Goal: Task Accomplishment & Management: Use online tool/utility

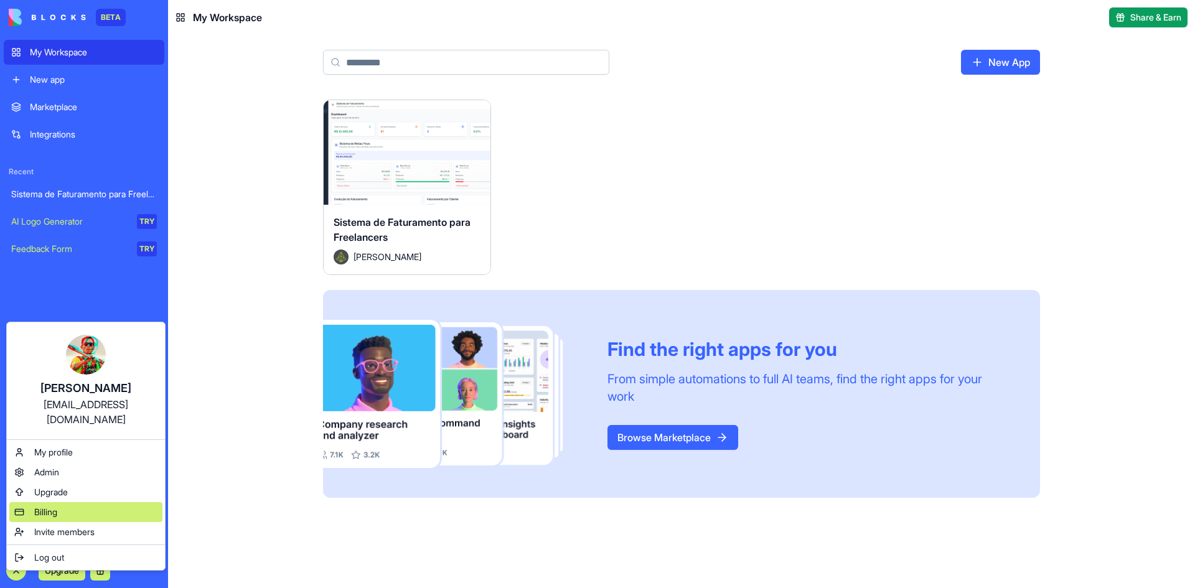
click at [47, 506] on span "Billing" at bounding box center [45, 512] width 23 height 12
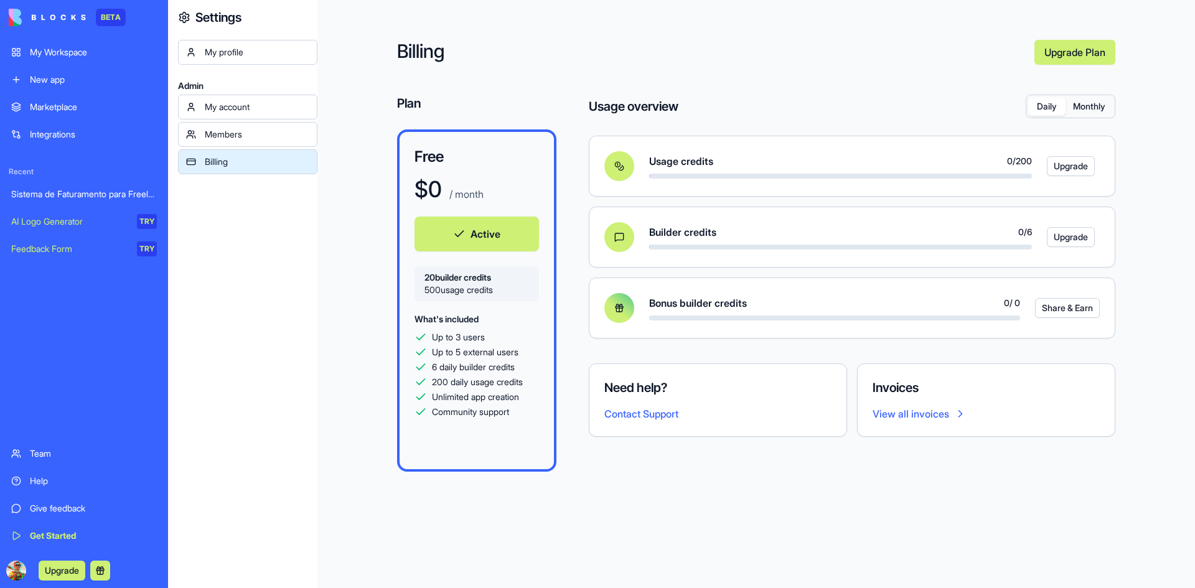
click at [73, 194] on div "Sistema de Faturamento para Freelancers" at bounding box center [84, 194] width 146 height 12
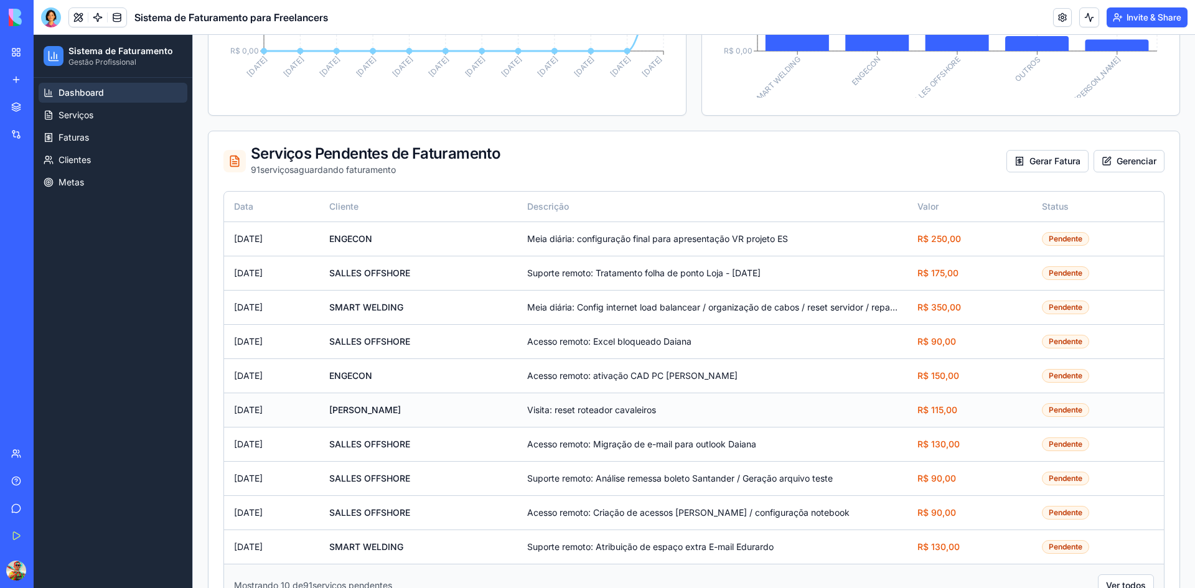
scroll to position [777, 0]
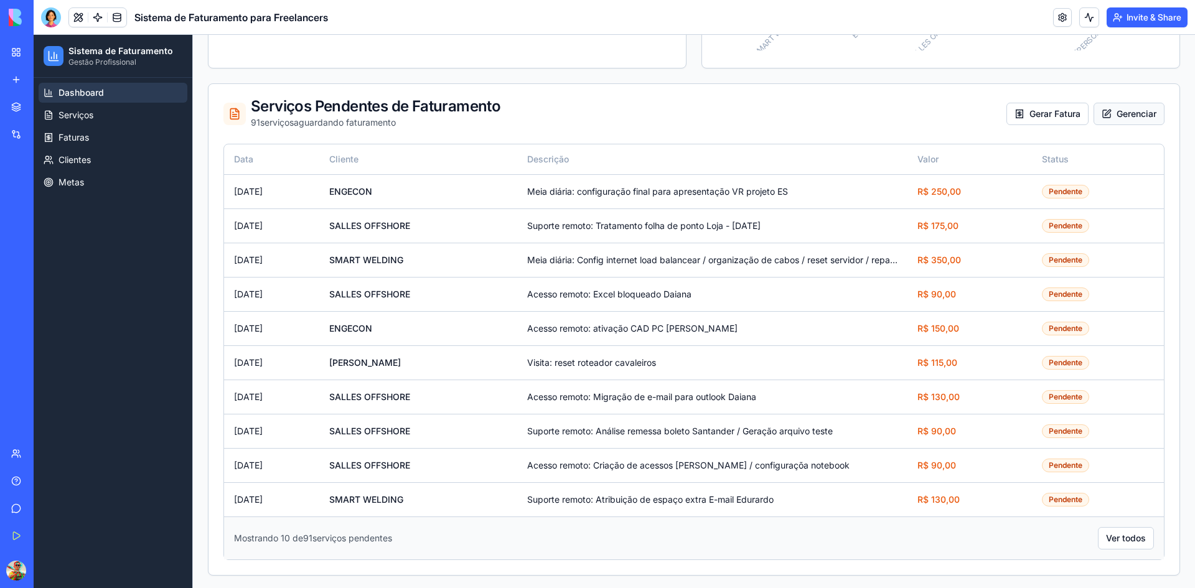
click at [1117, 116] on button "Gerenciar" at bounding box center [1129, 114] width 71 height 22
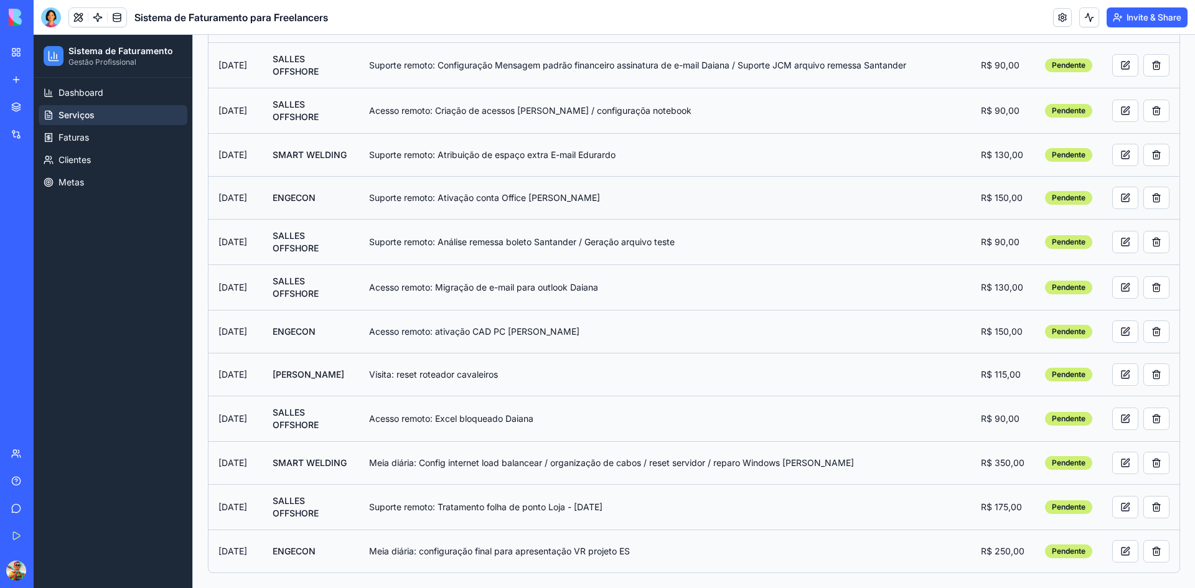
scroll to position [3742, 0]
click at [70, 141] on span "Faturas" at bounding box center [74, 137] width 30 height 12
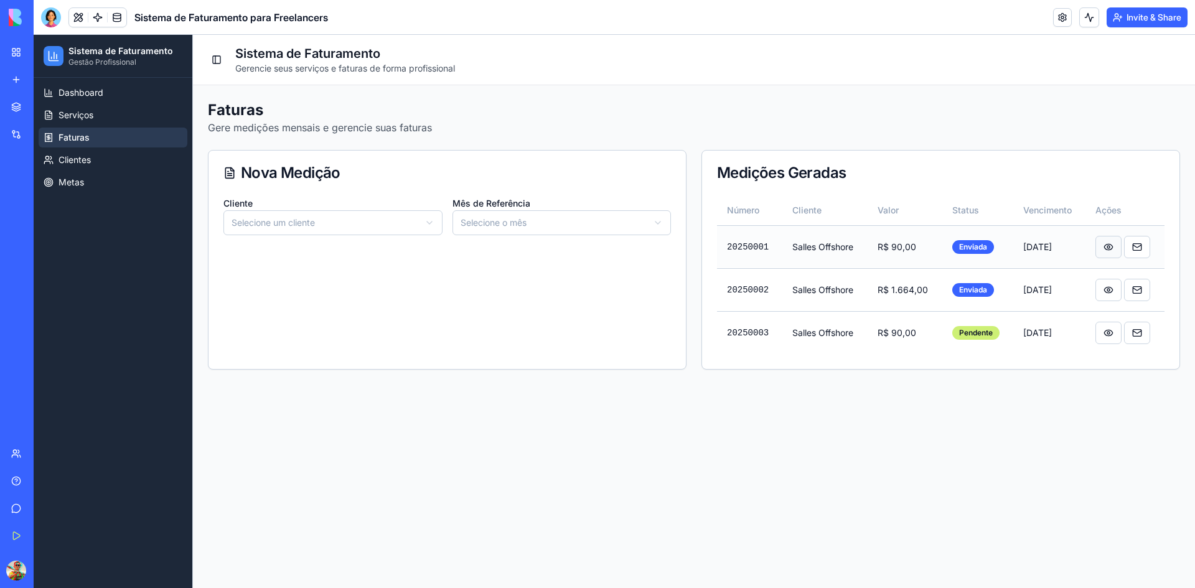
click at [1110, 247] on button at bounding box center [1108, 247] width 26 height 22
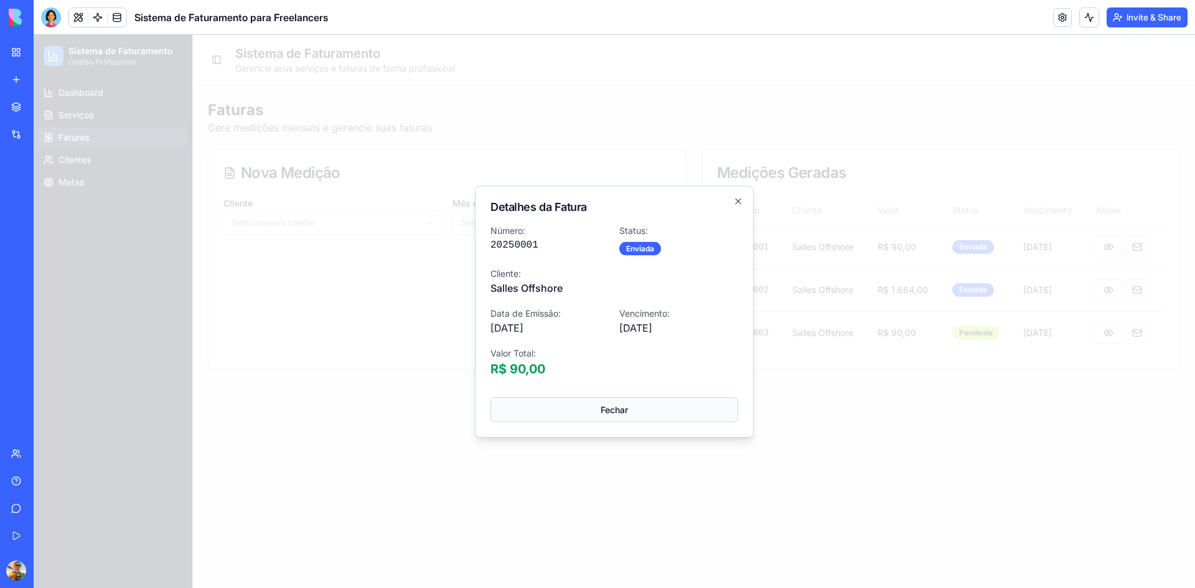
click at [608, 413] on button "Fechar" at bounding box center [614, 409] width 248 height 25
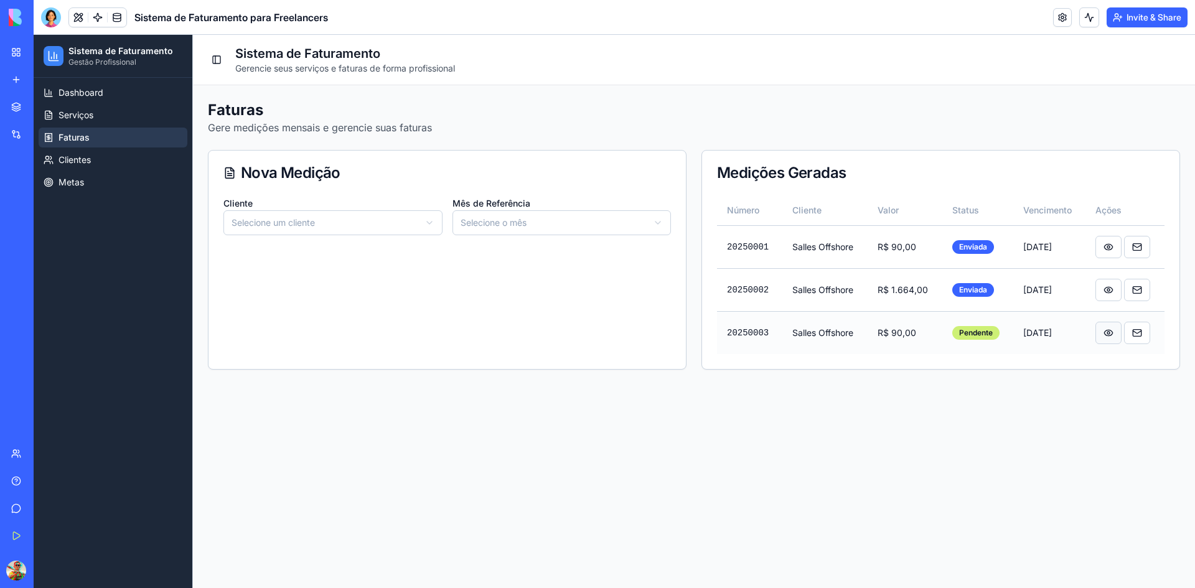
click at [1100, 330] on button at bounding box center [1108, 333] width 26 height 22
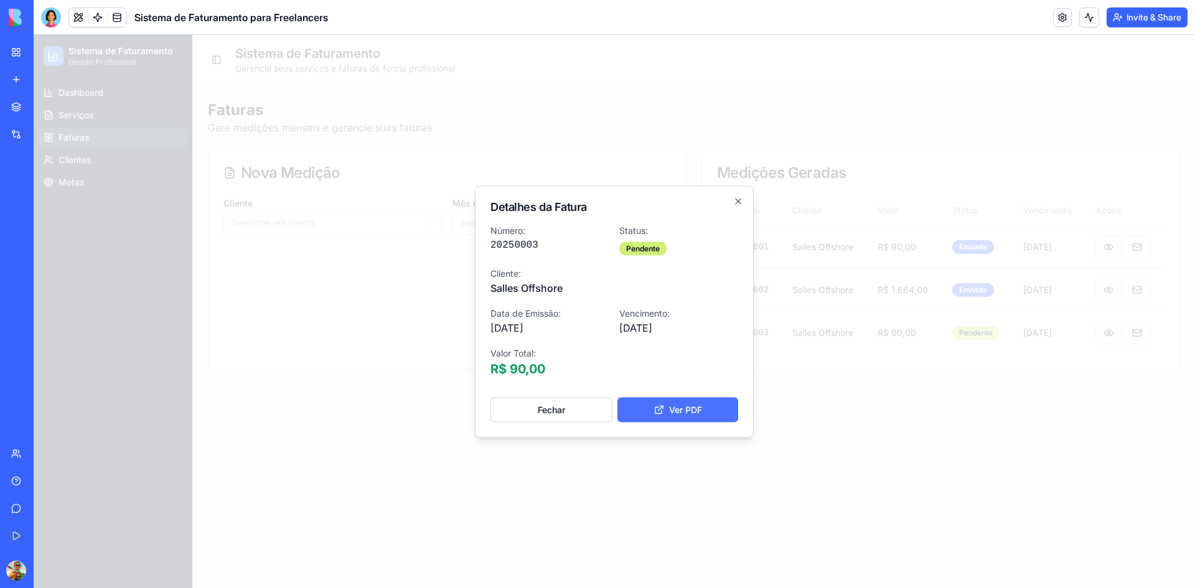
click at [685, 407] on button "Ver PDF" at bounding box center [677, 409] width 121 height 25
click at [737, 201] on icon "button" at bounding box center [738, 201] width 10 height 10
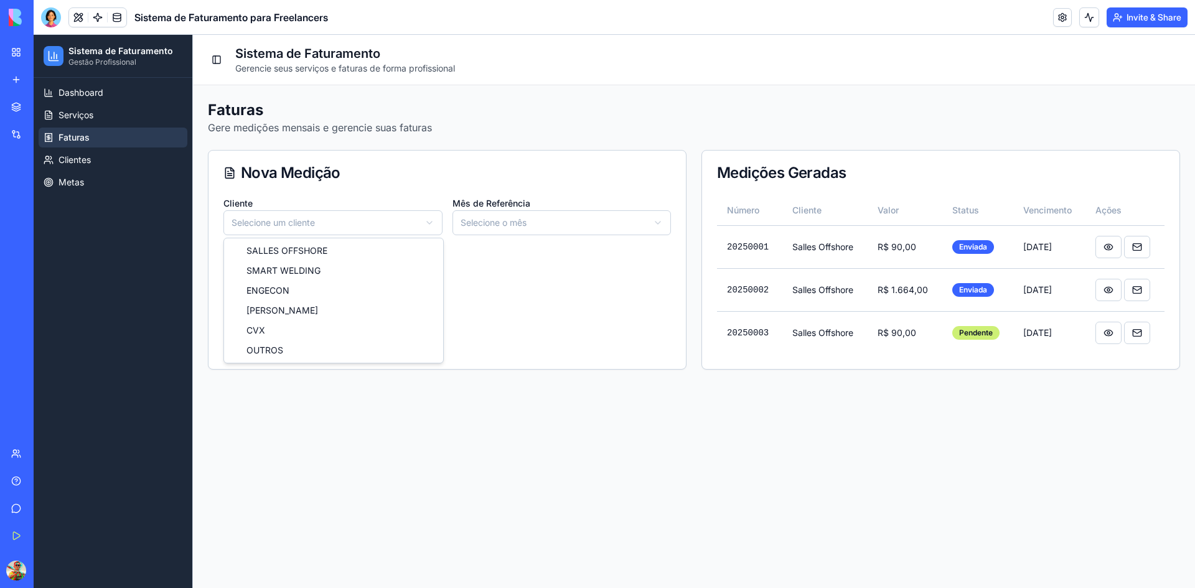
click at [367, 225] on html "Sistema de Faturamento Gestão Profissional Dashboard Serviços Faturas Clientes …" at bounding box center [614, 311] width 1161 height 553
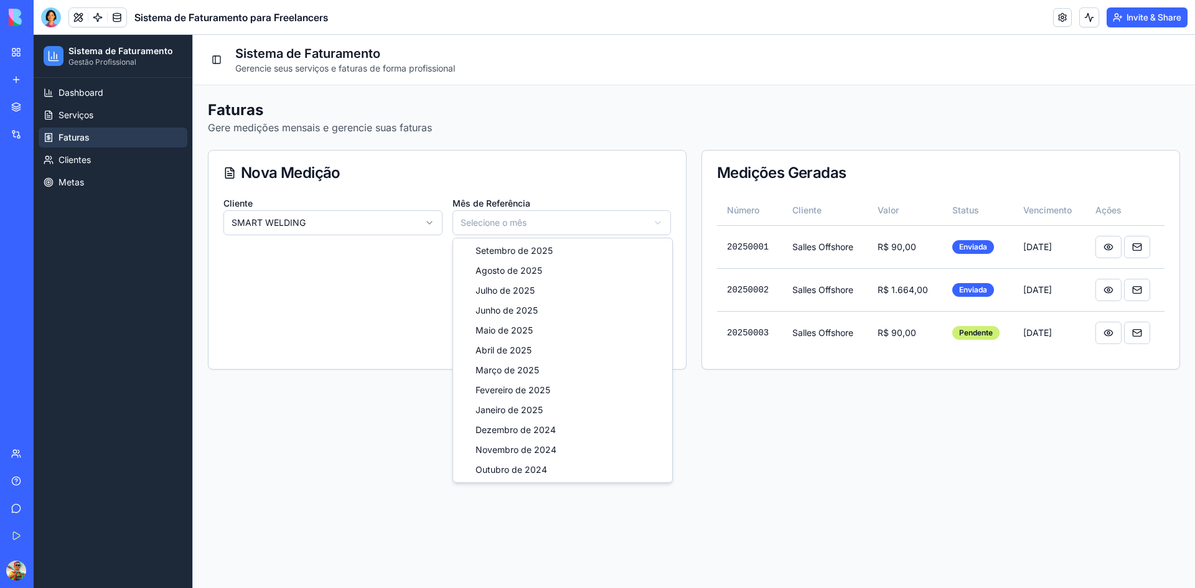
click at [487, 228] on html "Sistema de Faturamento Gestão Profissional Dashboard Serviços Faturas Clientes …" at bounding box center [614, 311] width 1161 height 553
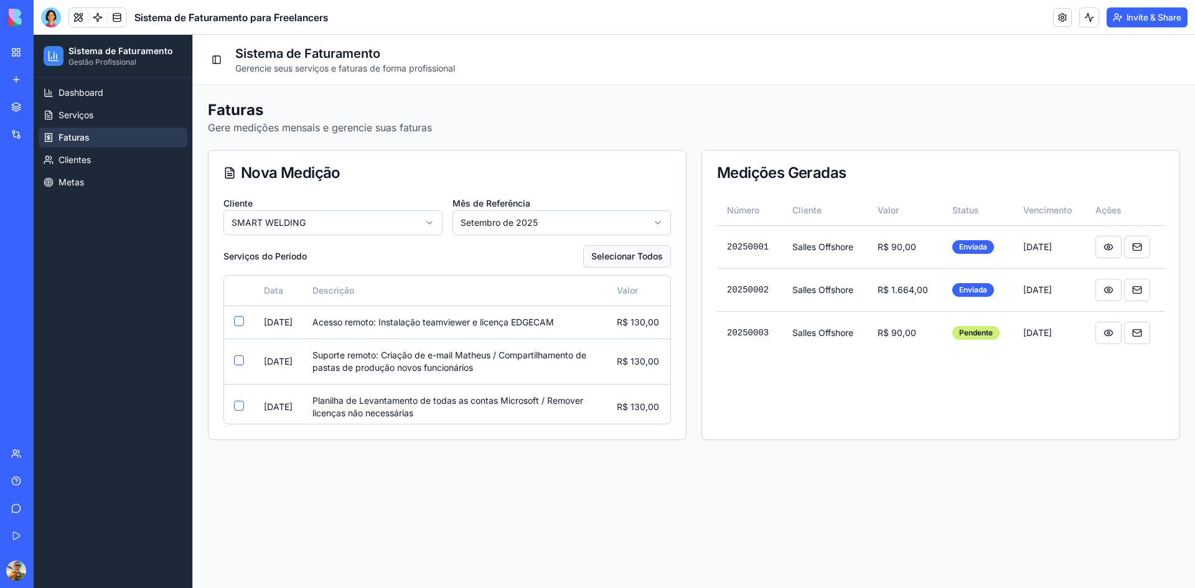
click at [606, 258] on button "Selecionar Todos" at bounding box center [627, 256] width 88 height 22
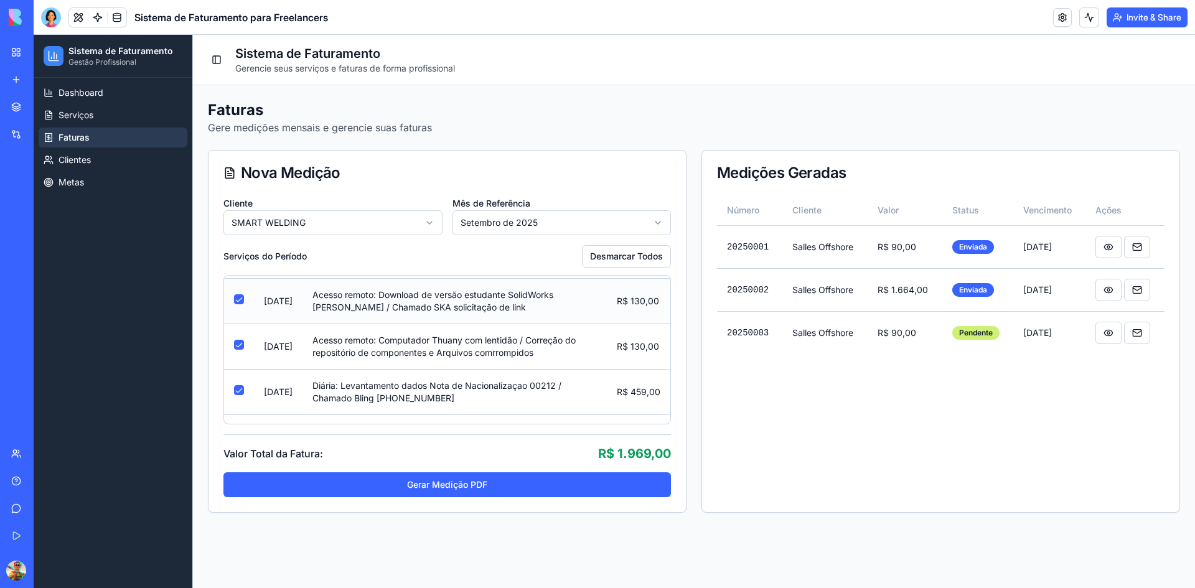
scroll to position [405, 0]
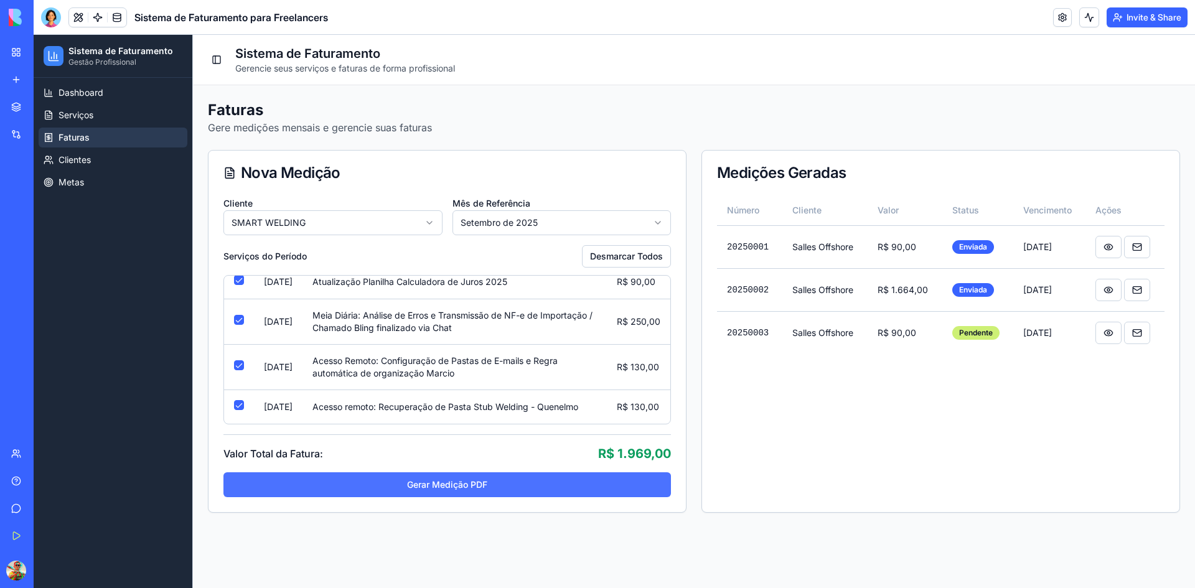
click at [416, 481] on button "Gerar Medição PDF" at bounding box center [446, 484] width 447 height 25
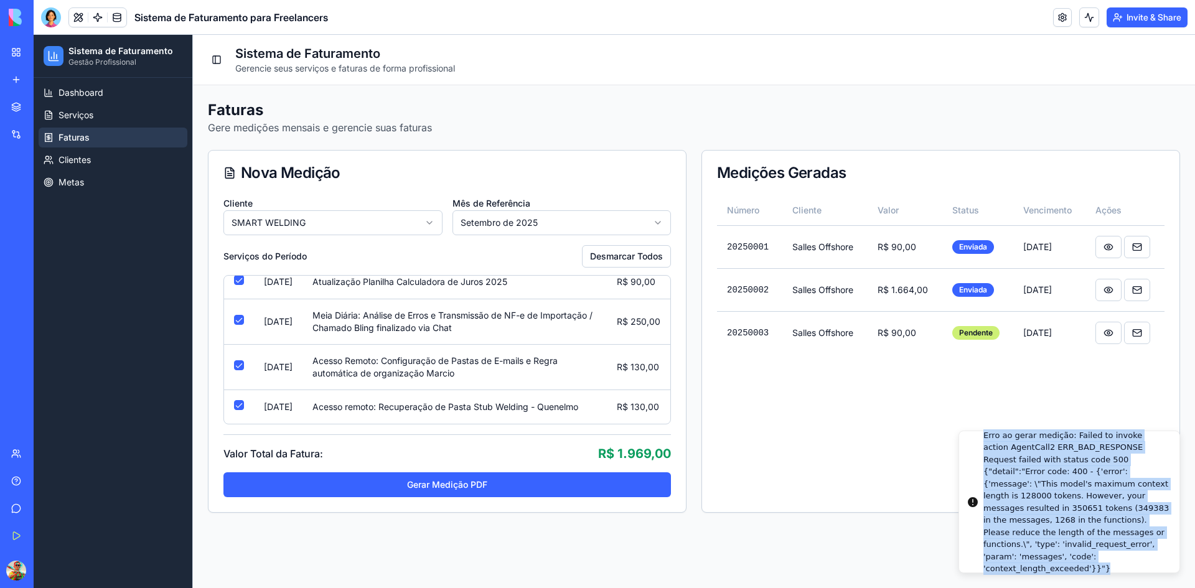
drag, startPoint x: 985, startPoint y: 447, endPoint x: 1092, endPoint y: 558, distance: 154.0
click at [1092, 558] on div "Erro ao gerar medição: Failed to invoke action AgentCall2 ERR_BAD_RESPONSE Requ…" at bounding box center [1076, 502] width 186 height 146
copy div "Erro ao gerar medição: Failed to invoke action AgentCall2 ERR_BAD_RESPONSE Requ…"
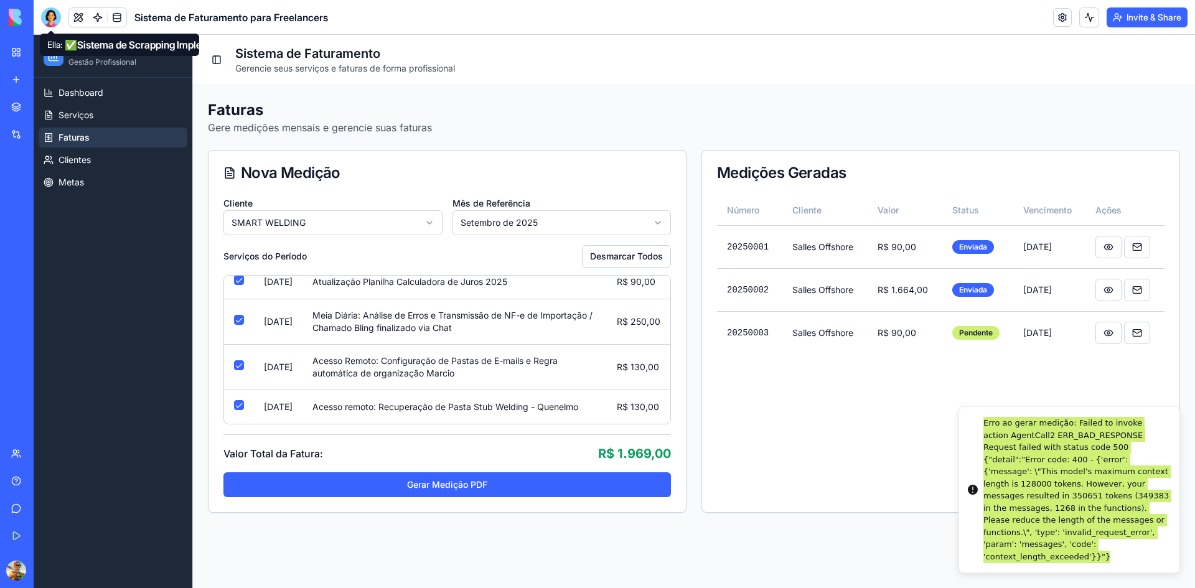
drag, startPoint x: 49, startPoint y: 17, endPoint x: 49, endPoint y: 35, distance: 18.0
click at [49, 17] on div at bounding box center [51, 17] width 20 height 20
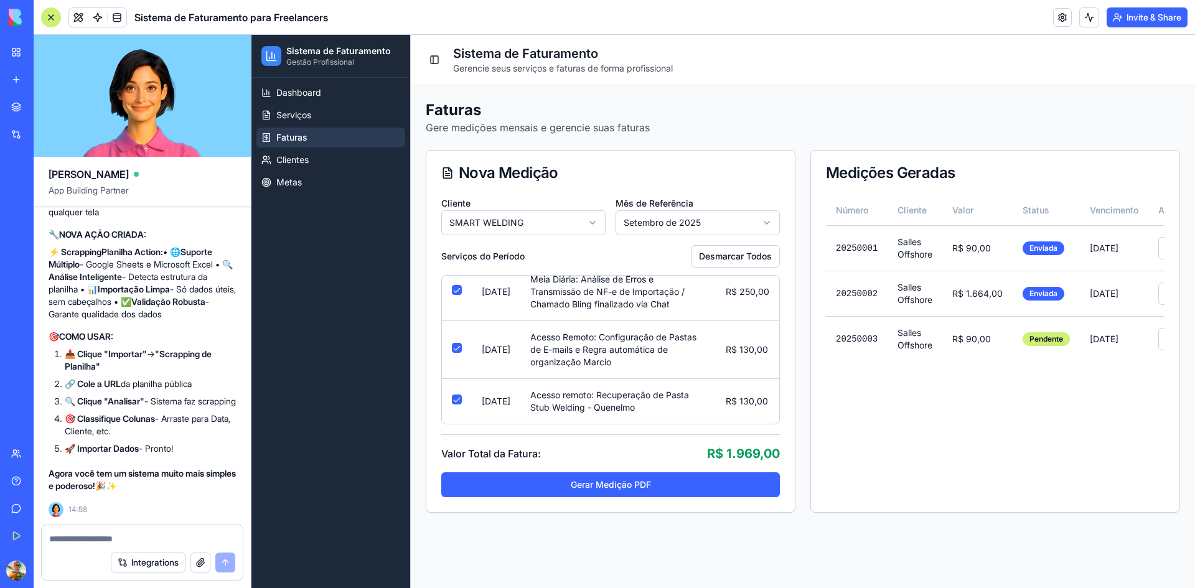
scroll to position [18299, 0]
click at [303, 116] on span "Serviços" at bounding box center [293, 115] width 35 height 12
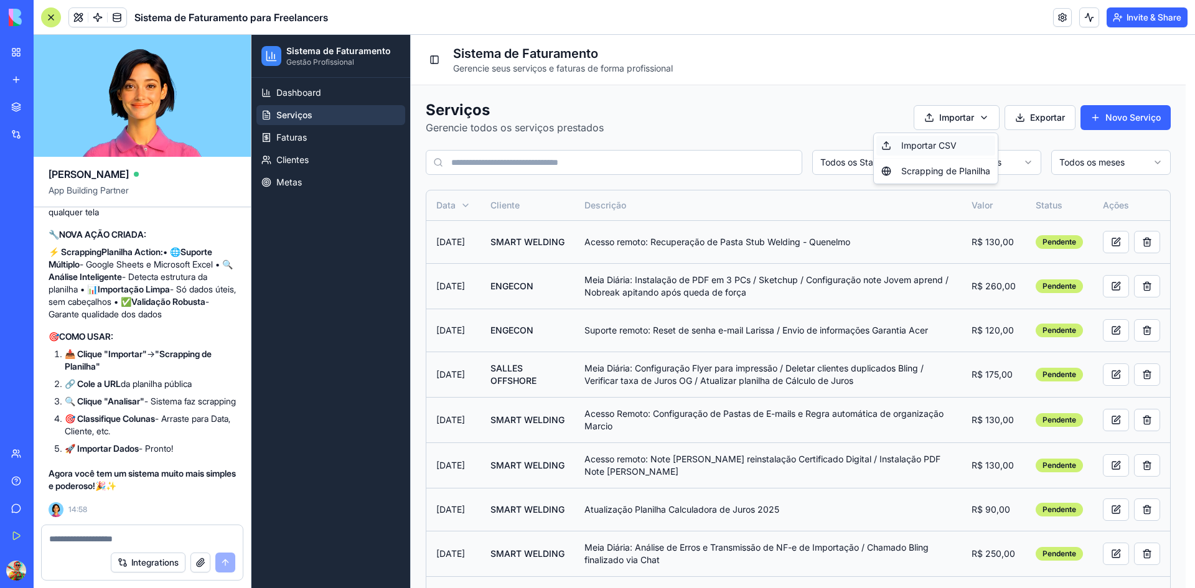
click at [944, 153] on div "Importar CSV" at bounding box center [935, 146] width 119 height 20
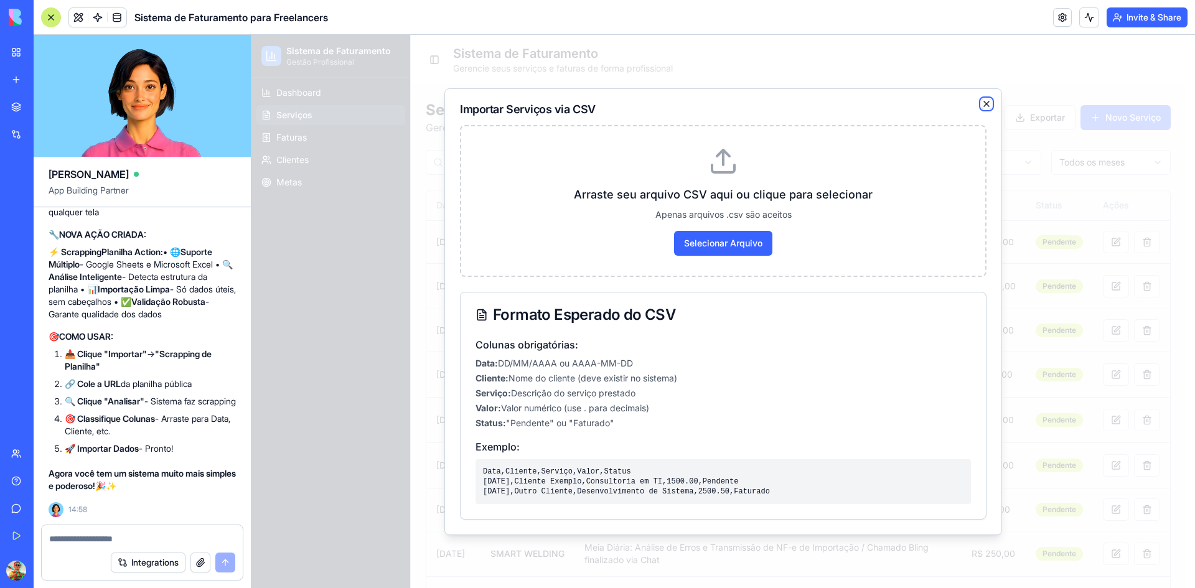
click at [985, 99] on icon "button" at bounding box center [987, 104] width 10 height 10
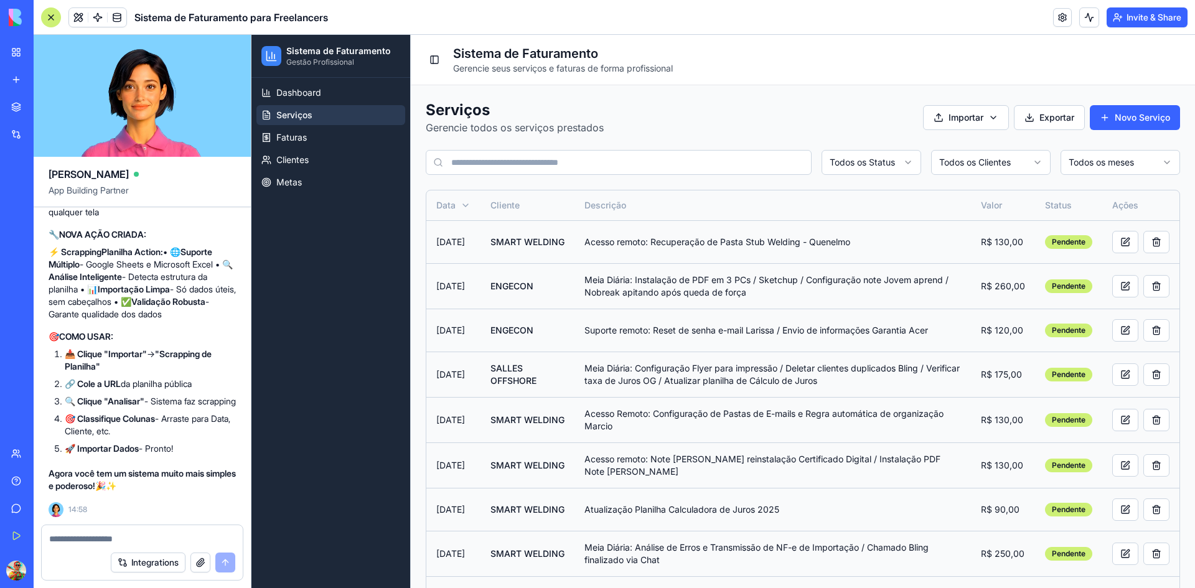
scroll to position [18548, 0]
click at [78, 541] on textarea at bounding box center [142, 539] width 186 height 12
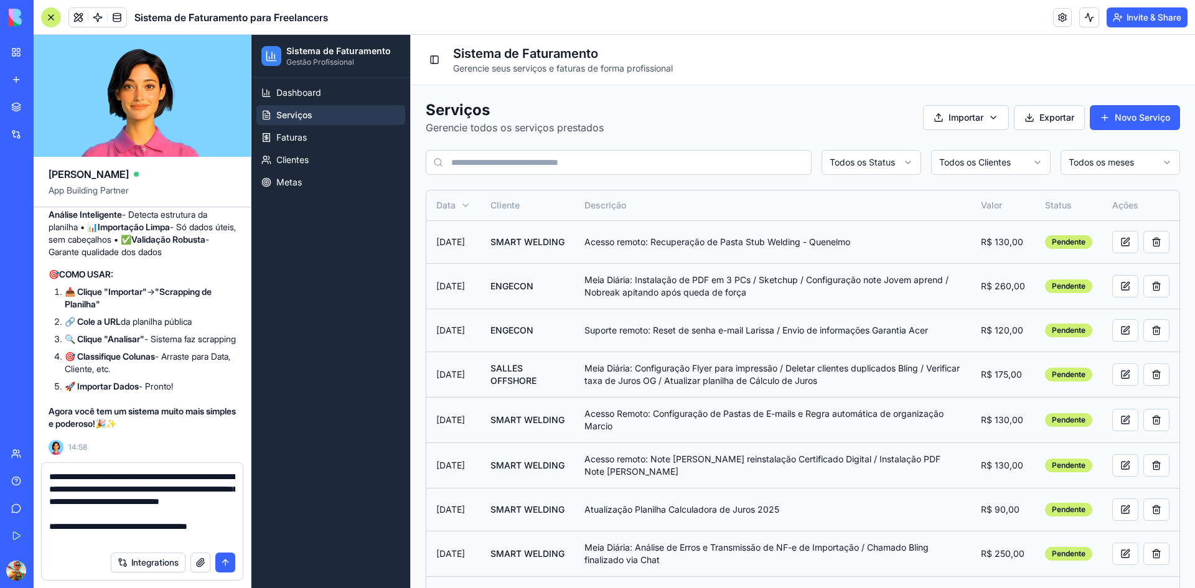
scroll to position [11, 0]
paste textarea "**********"
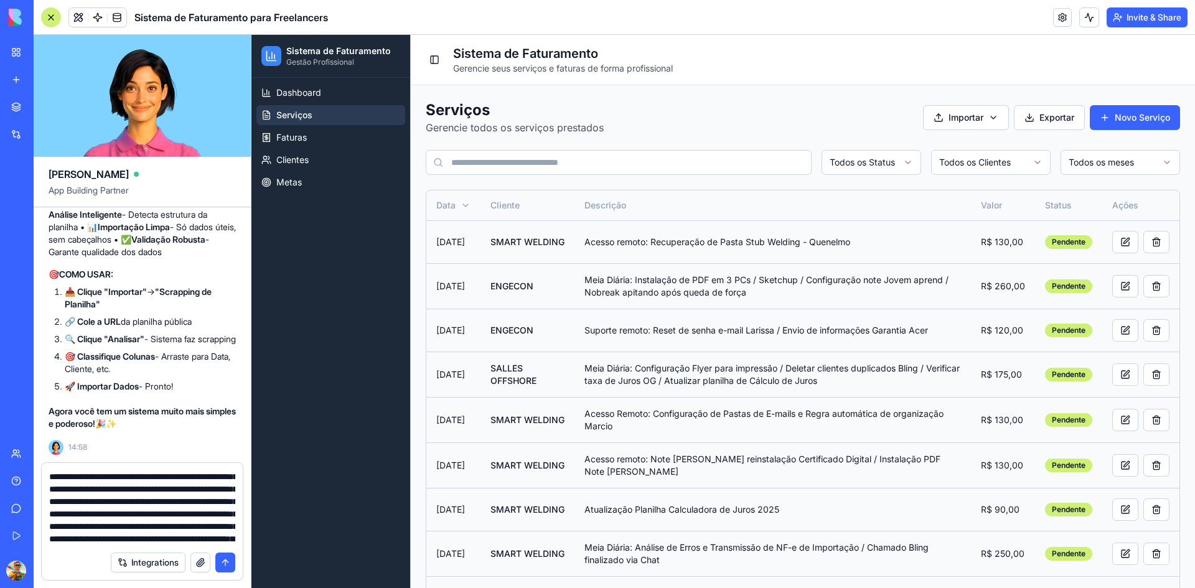
scroll to position [185, 0]
click at [286, 92] on span "Dashboard" at bounding box center [298, 93] width 45 height 12
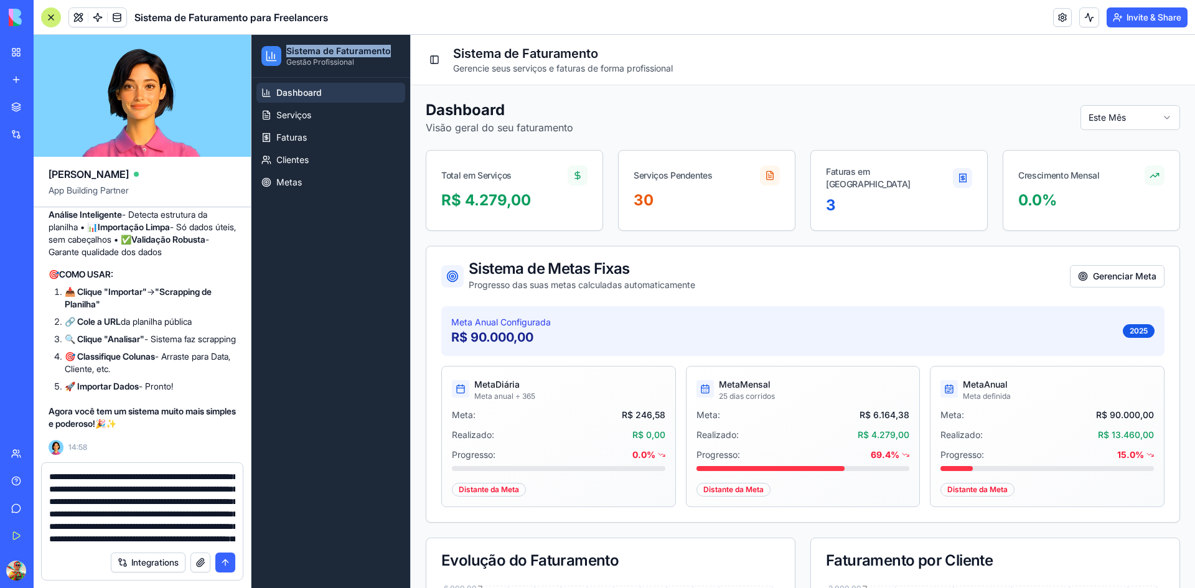
drag, startPoint x: 287, startPoint y: 49, endPoint x: 388, endPoint y: 47, distance: 100.8
click at [388, 47] on span "Sistema de Faturamento" at bounding box center [338, 51] width 105 height 12
copy span "Sistema de Faturamento"
click at [693, 62] on div "Toggle Sidebar Sistema de Faturamento Gerencie seus serviços e faturas de forma…" at bounding box center [803, 60] width 754 height 30
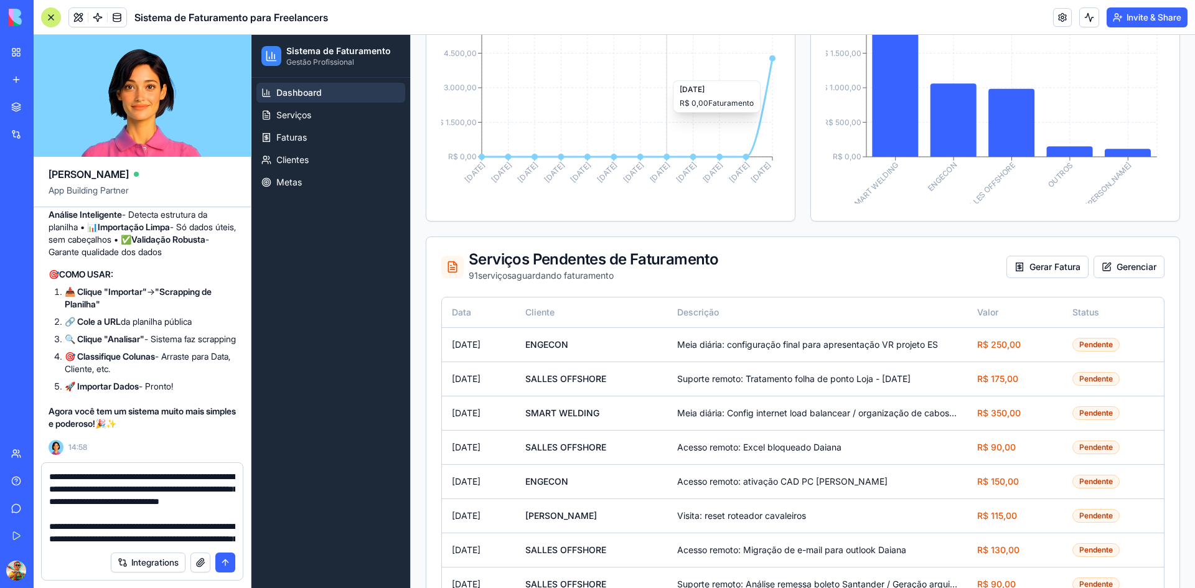
scroll to position [715, 0]
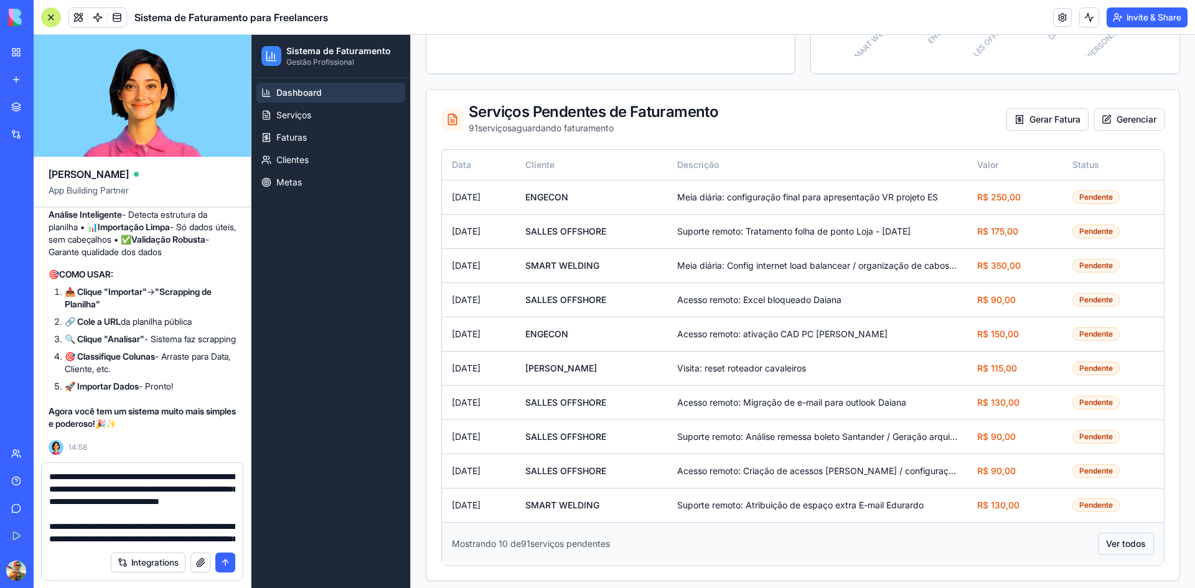
click at [1118, 542] on button "Ver todos" at bounding box center [1126, 544] width 56 height 22
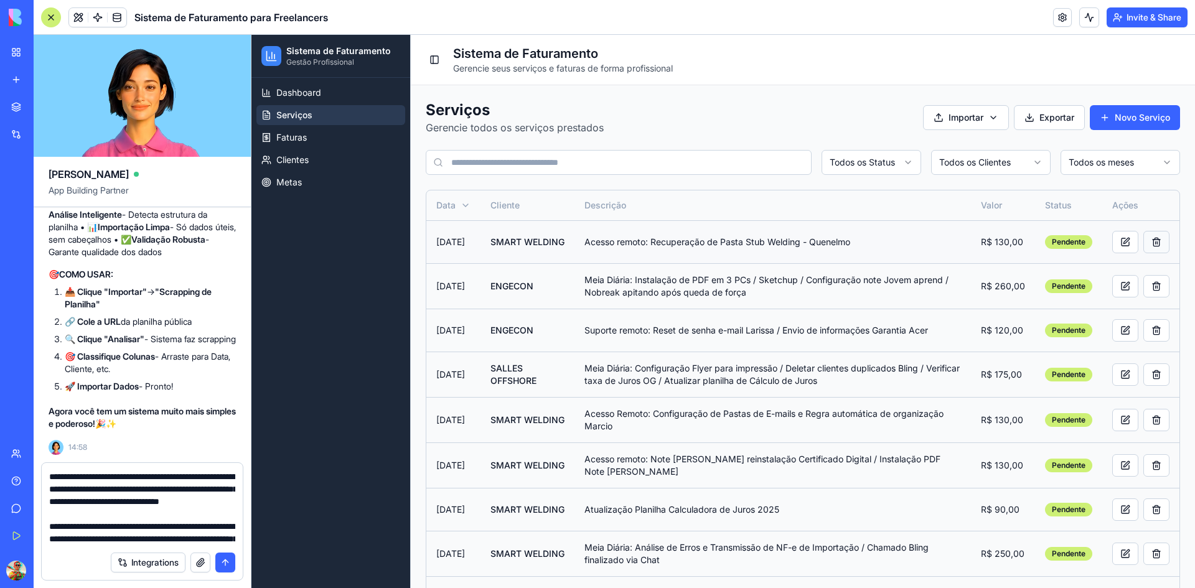
click at [1148, 244] on button at bounding box center [1156, 242] width 26 height 22
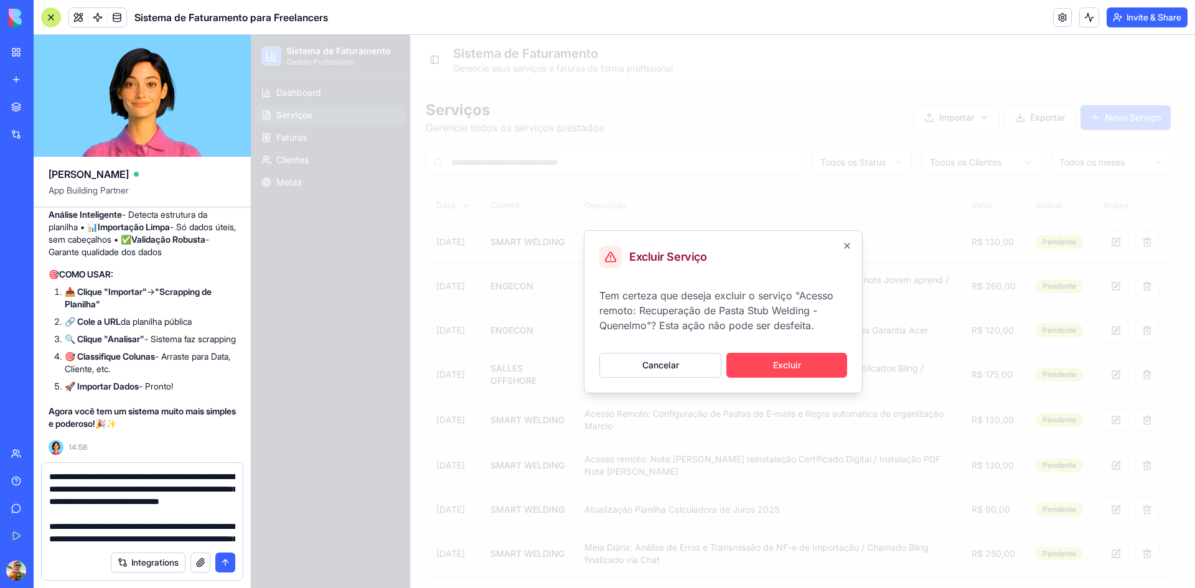
click at [804, 363] on button "Excluir" at bounding box center [786, 365] width 121 height 25
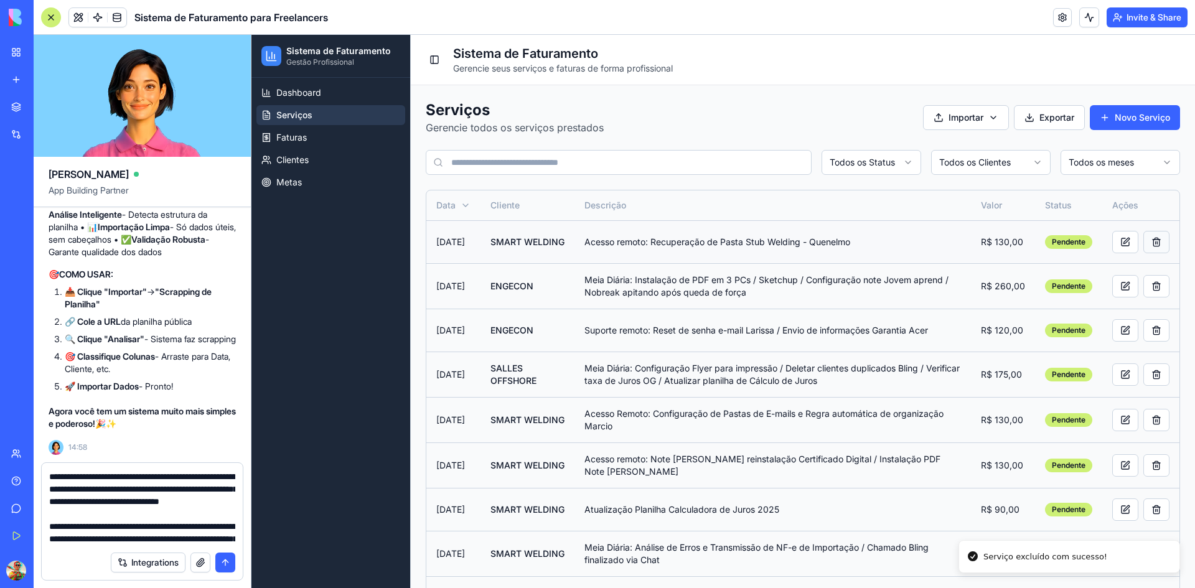
click at [1143, 245] on button at bounding box center [1156, 242] width 26 height 22
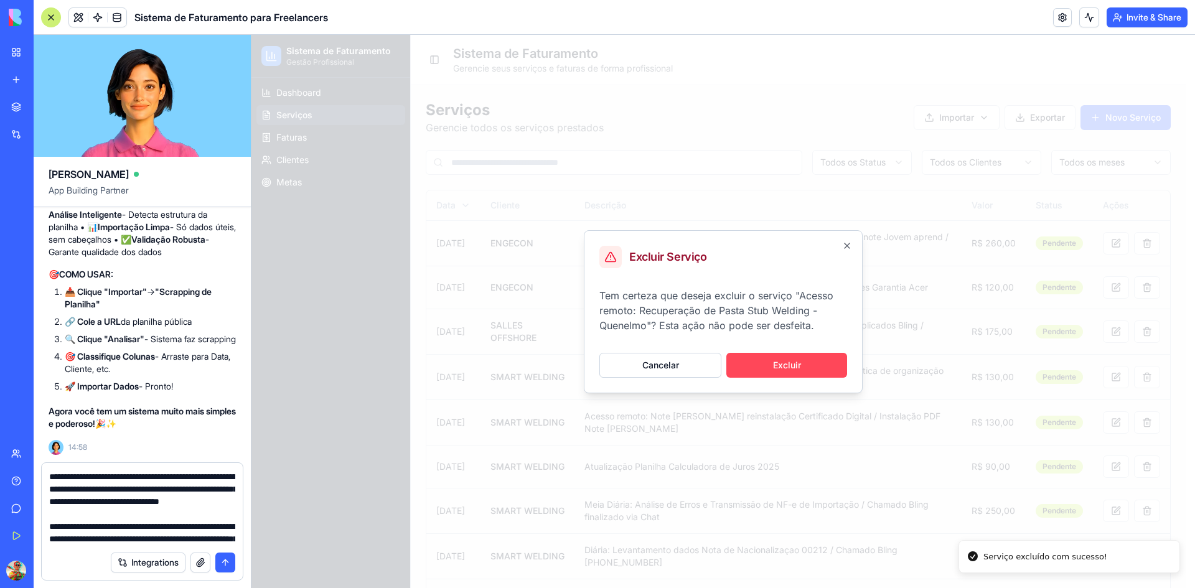
click at [813, 363] on button "Excluir" at bounding box center [786, 365] width 121 height 25
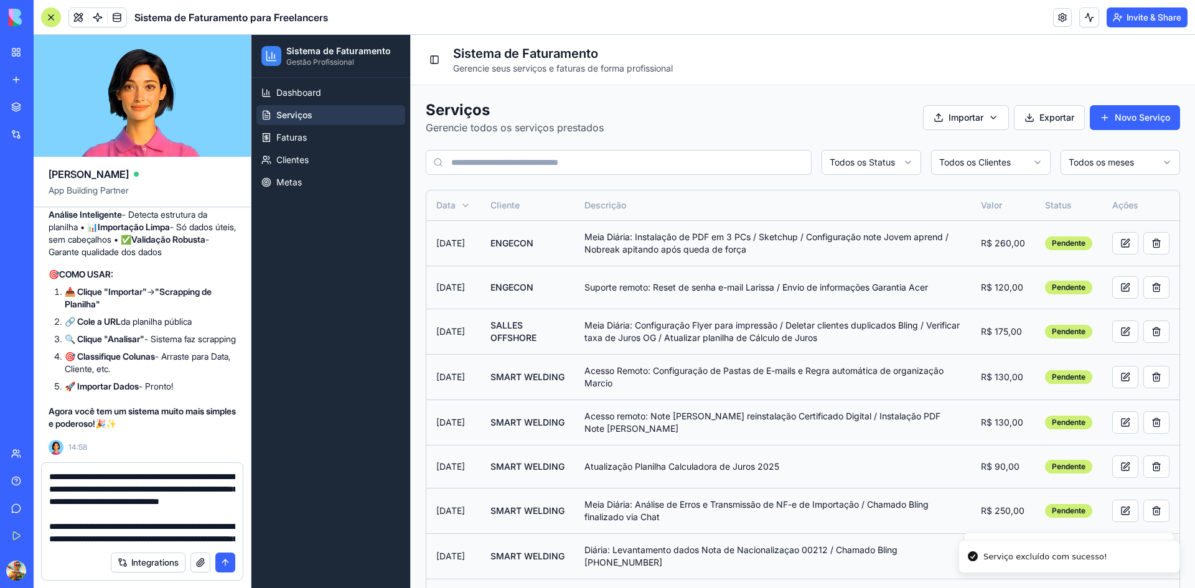
click at [1150, 243] on button at bounding box center [1156, 243] width 26 height 22
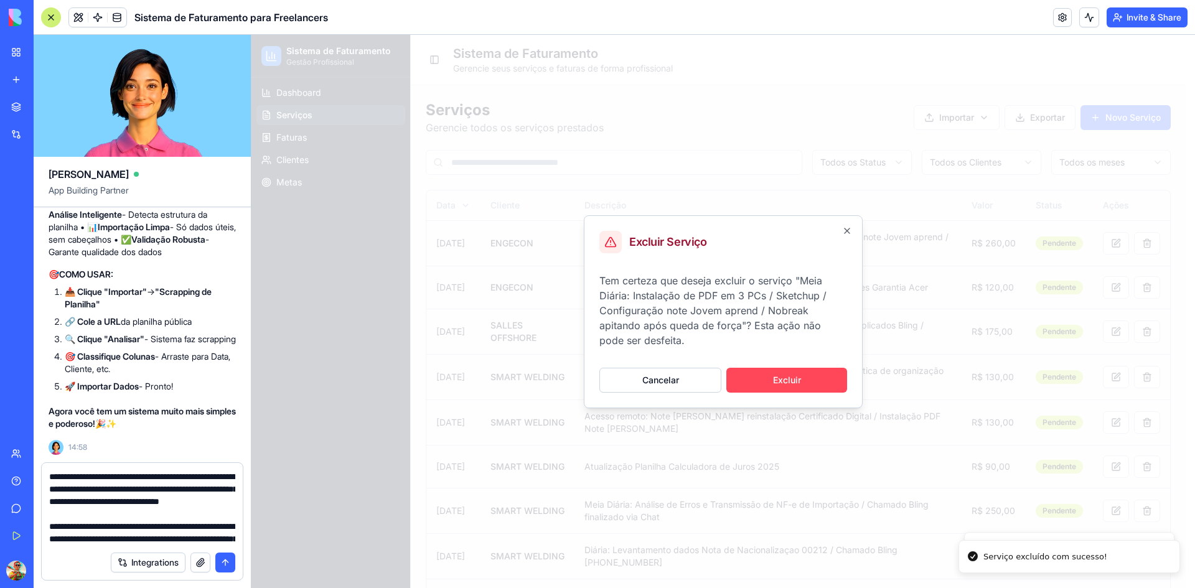
click at [816, 377] on button "Excluir" at bounding box center [786, 380] width 121 height 25
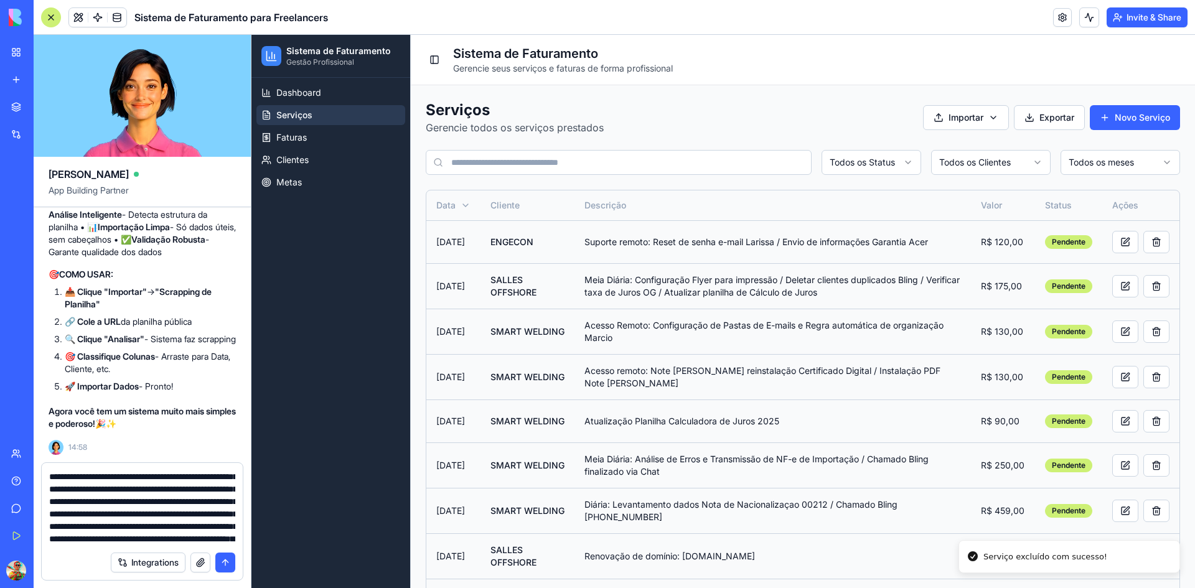
scroll to position [187, 0]
click at [82, 536] on textarea "**********" at bounding box center [142, 508] width 186 height 75
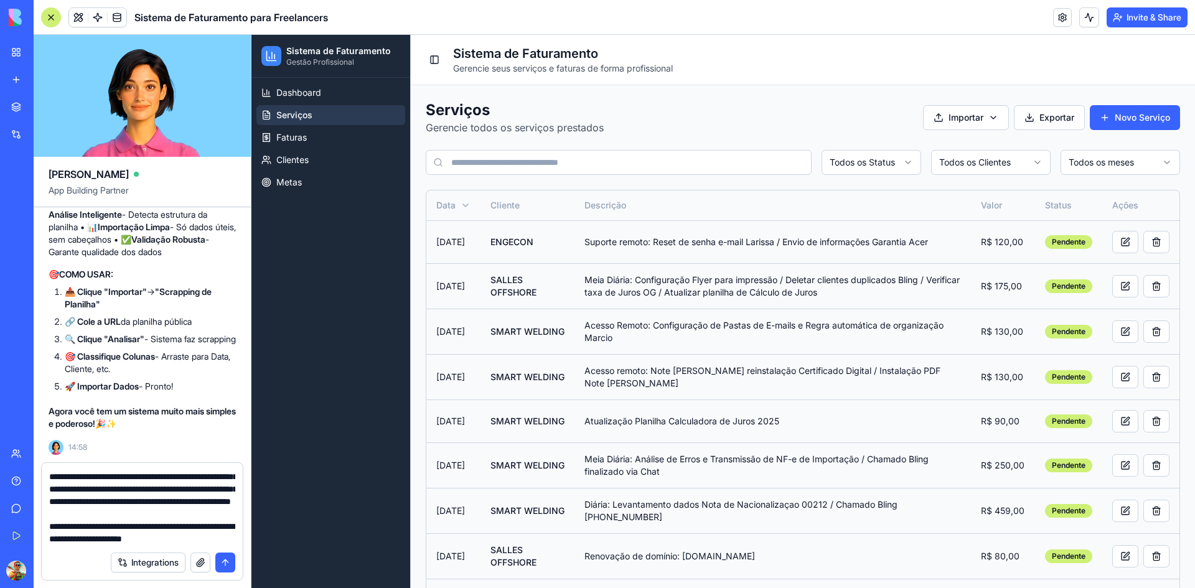
scroll to position [210, 0]
type textarea "**********"
click at [225, 561] on button "submit" at bounding box center [225, 563] width 20 height 20
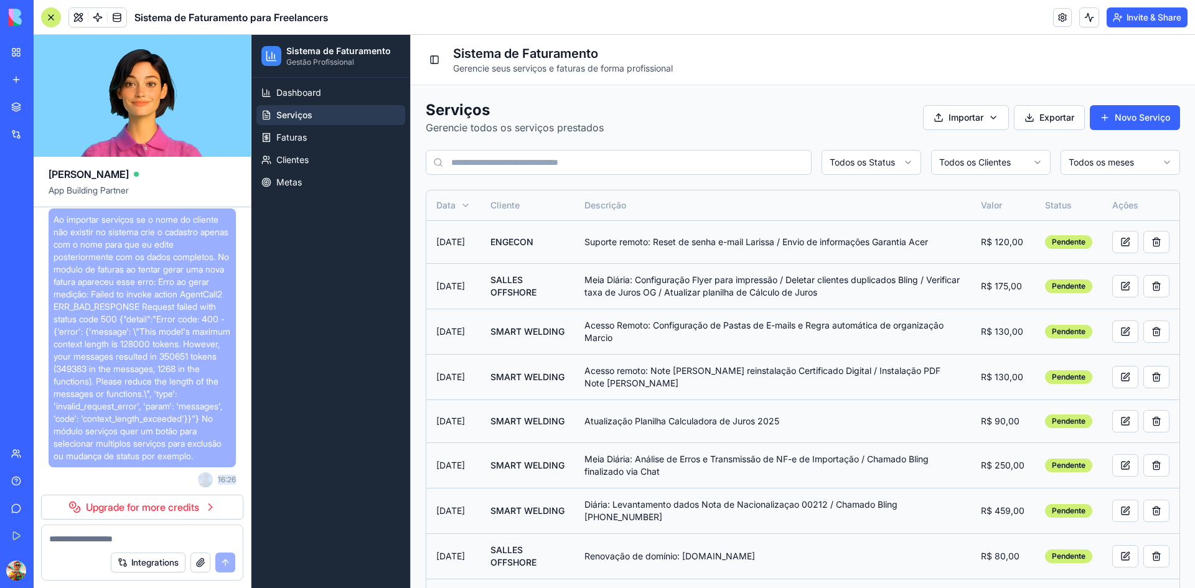
scroll to position [19100, 0]
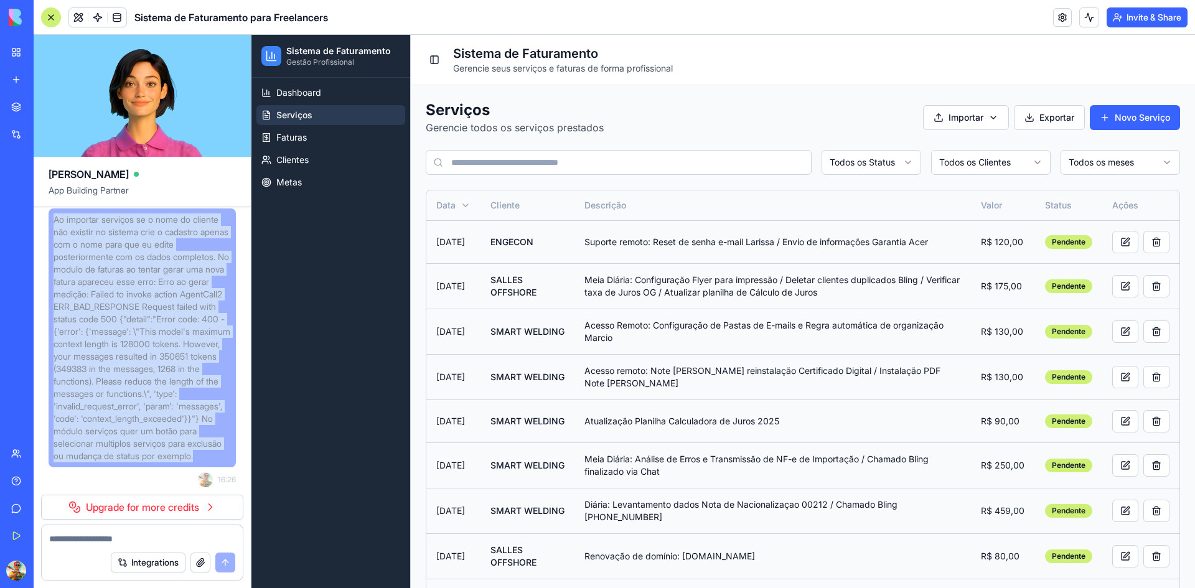
drag, startPoint x: 191, startPoint y: 457, endPoint x: 55, endPoint y: 294, distance: 212.1
click at [55, 294] on span "Ao importar serviços se o nome do cliente não existir no sistema crie o cadastr…" at bounding box center [142, 337] width 177 height 249
copy span "Ao importar serviços se o nome do cliente não existir no sistema crie o cadastr…"
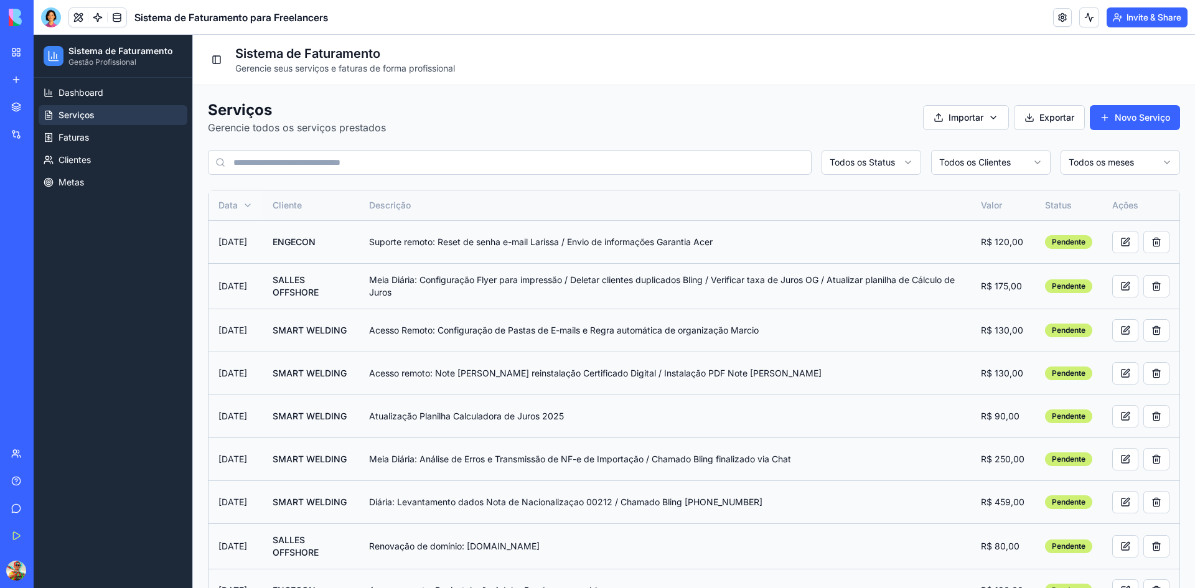
click at [229, 208] on div "Data" at bounding box center [235, 205] width 34 height 12
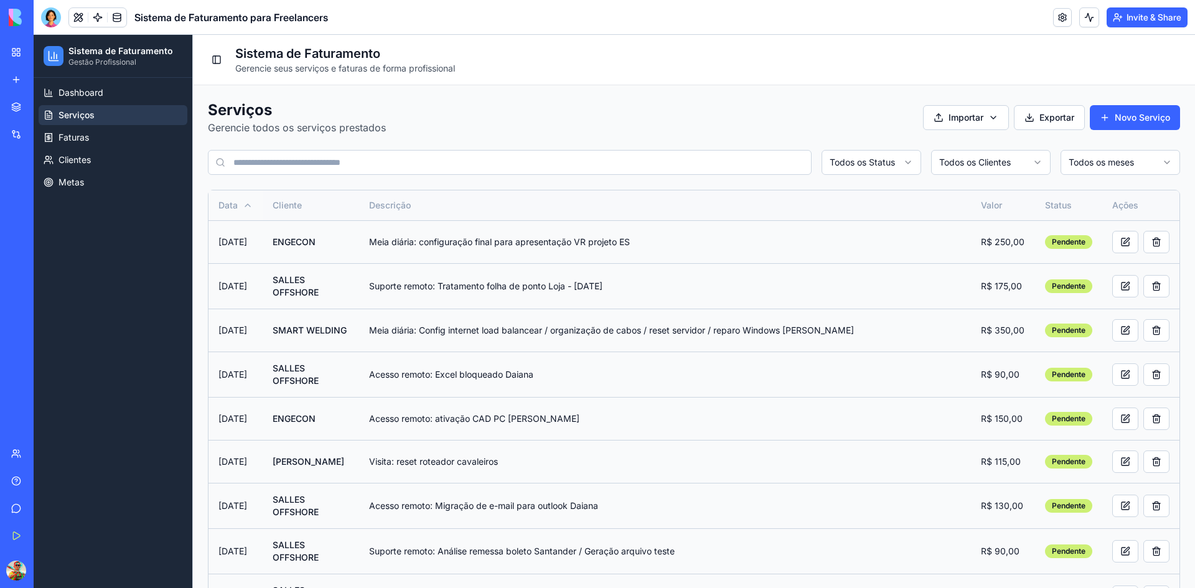
click at [230, 209] on div "Data" at bounding box center [235, 205] width 34 height 12
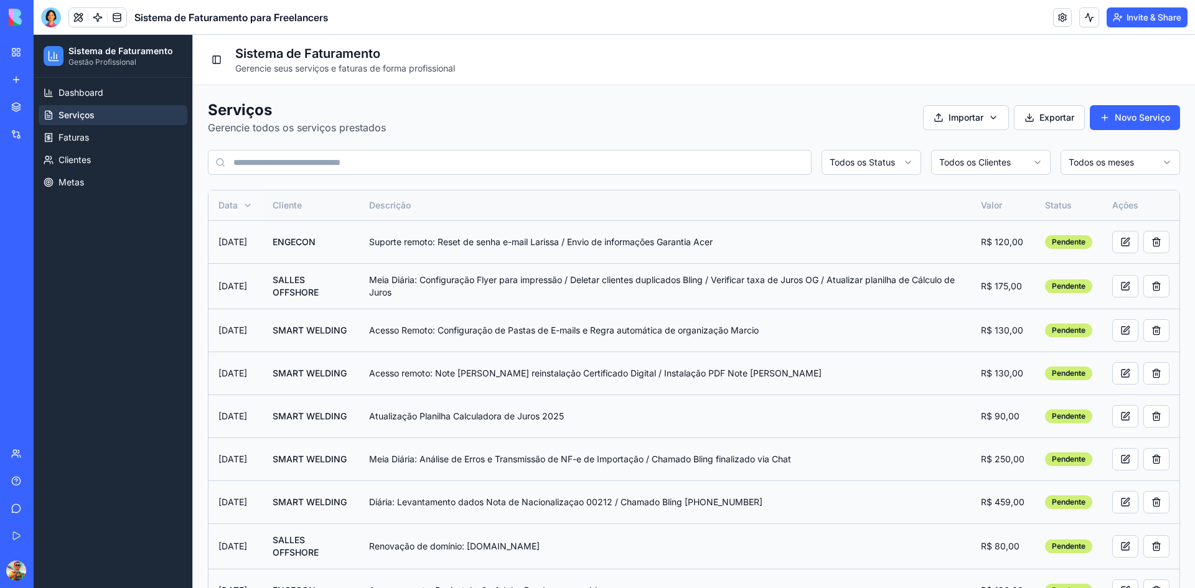
click at [222, 199] on div "Data" at bounding box center [235, 205] width 34 height 12
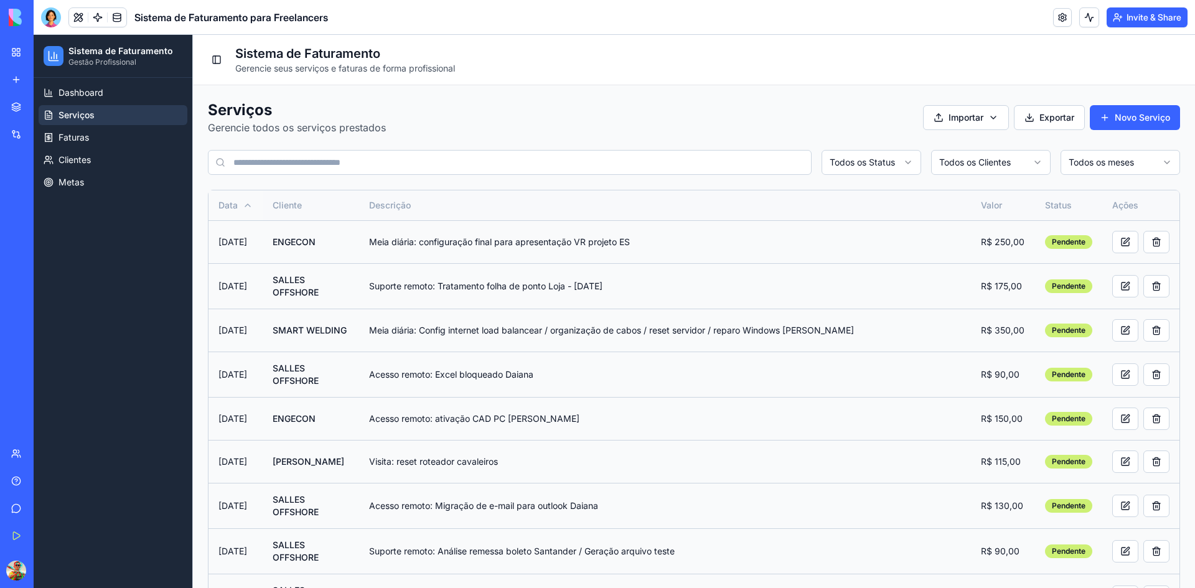
click at [232, 203] on div "Data" at bounding box center [235, 205] width 34 height 12
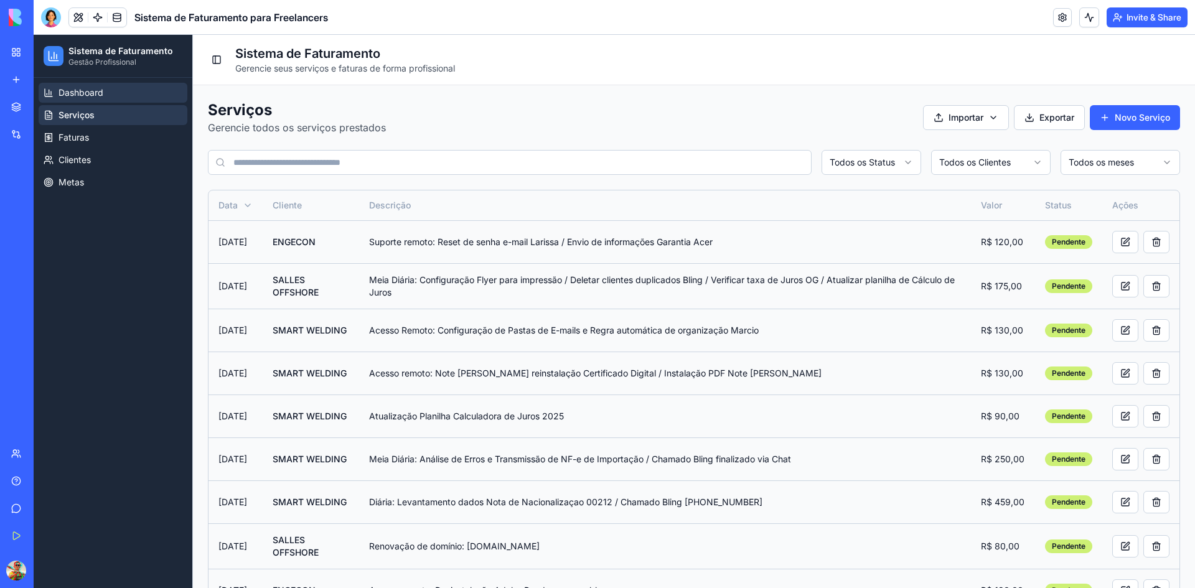
click at [80, 91] on span "Dashboard" at bounding box center [81, 93] width 45 height 12
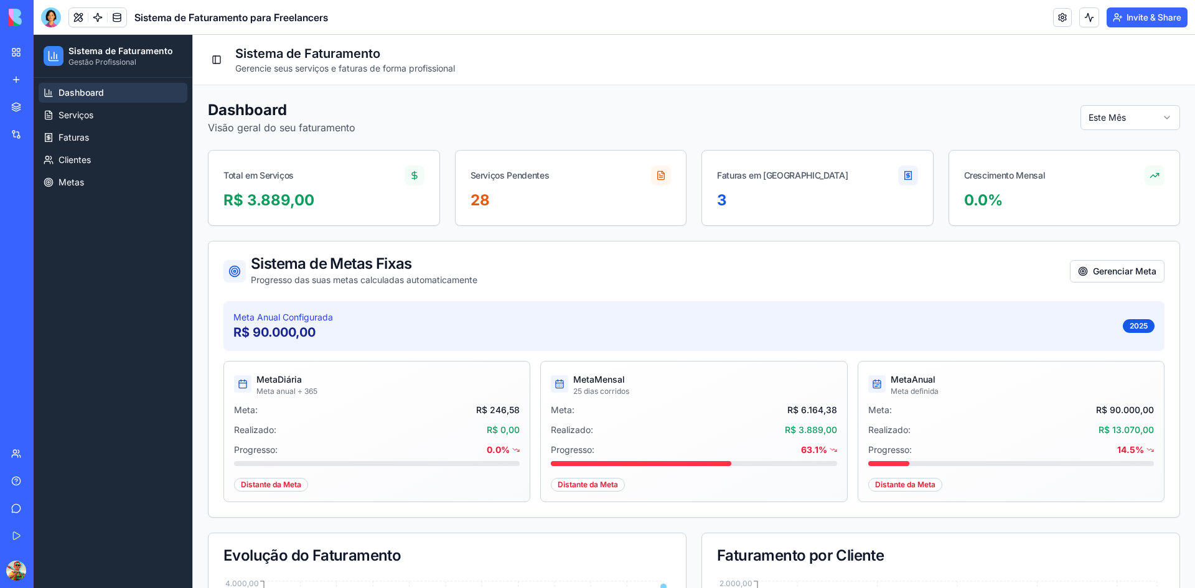
scroll to position [62, 0]
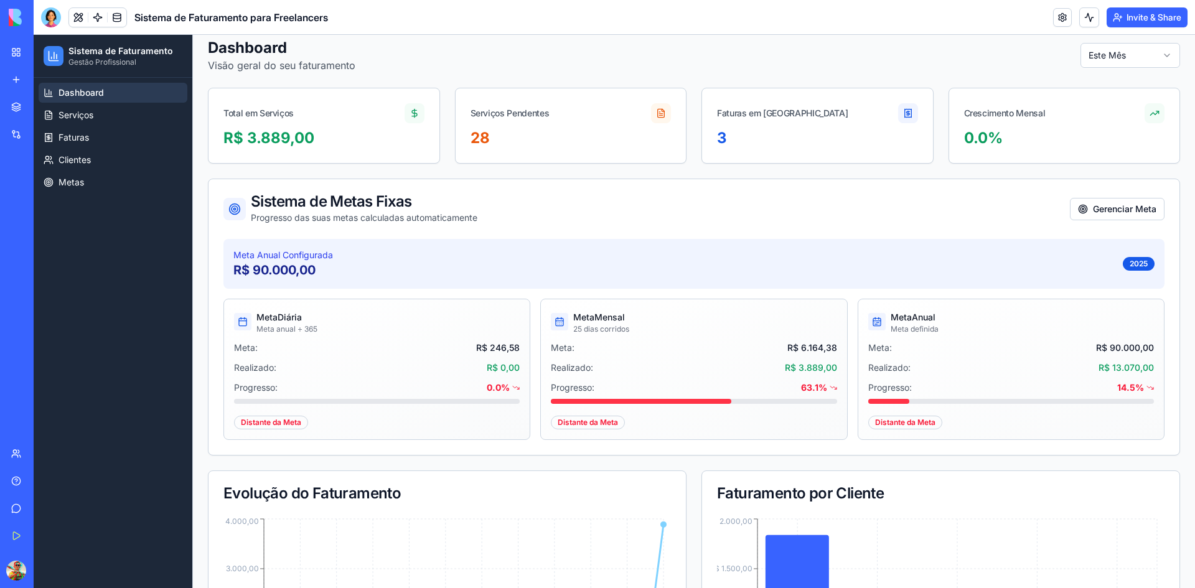
click at [810, 347] on span "R$ 6.164,38" at bounding box center [812, 348] width 50 height 12
click at [808, 368] on span "R$ 3.889,00" at bounding box center [811, 368] width 52 height 12
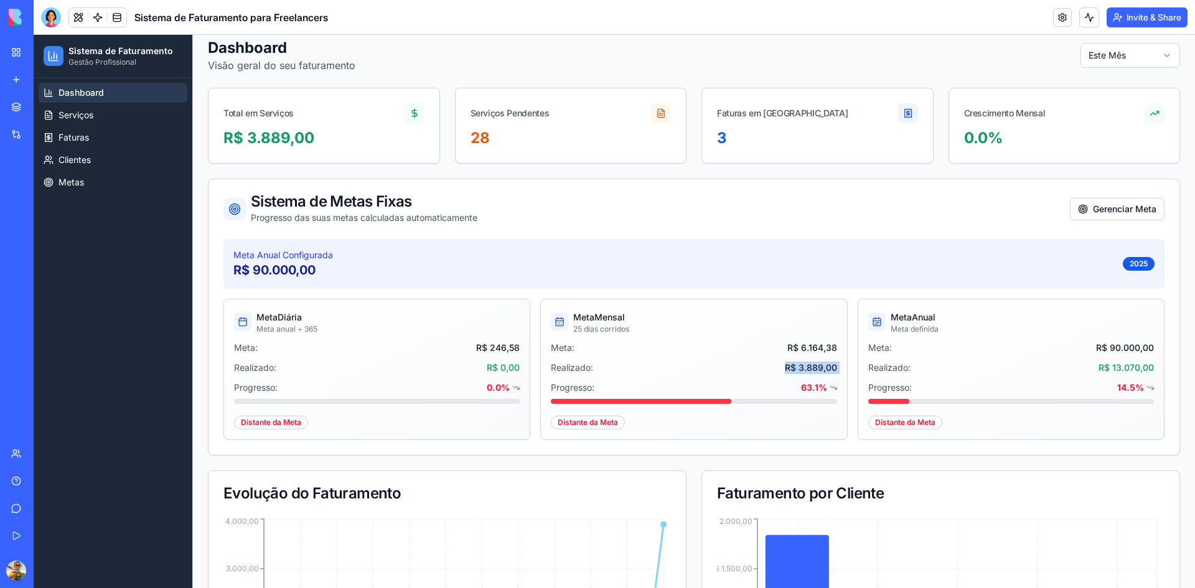
click at [808, 368] on span "R$ 3.889,00" at bounding box center [811, 368] width 52 height 12
click at [695, 277] on div "Meta Anual Configurada R$ 90.000,00 2025" at bounding box center [693, 264] width 921 height 30
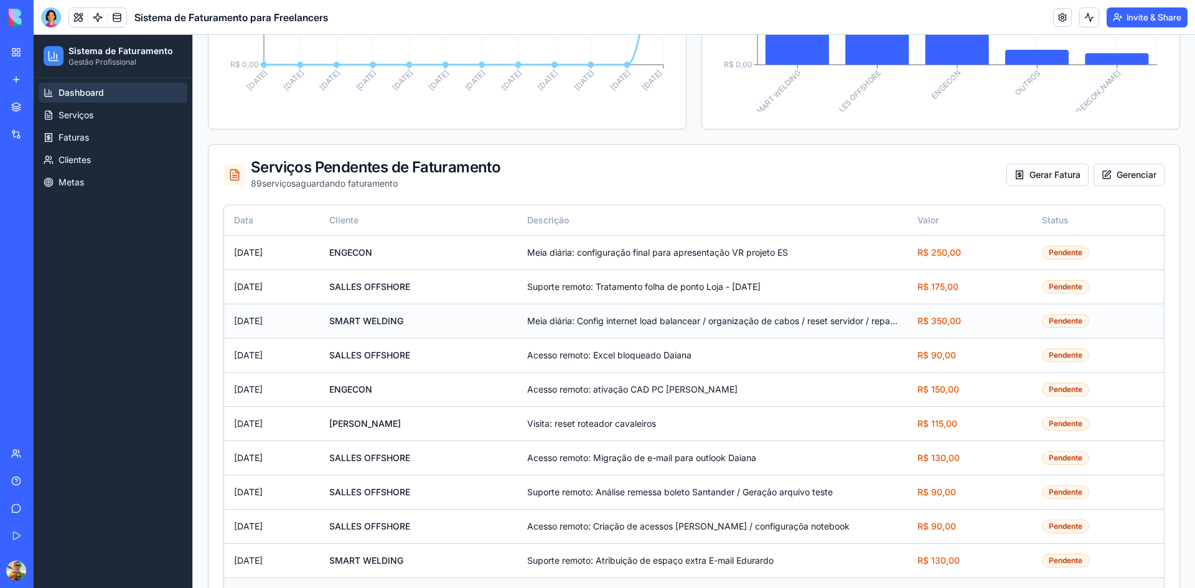
scroll to position [777, 0]
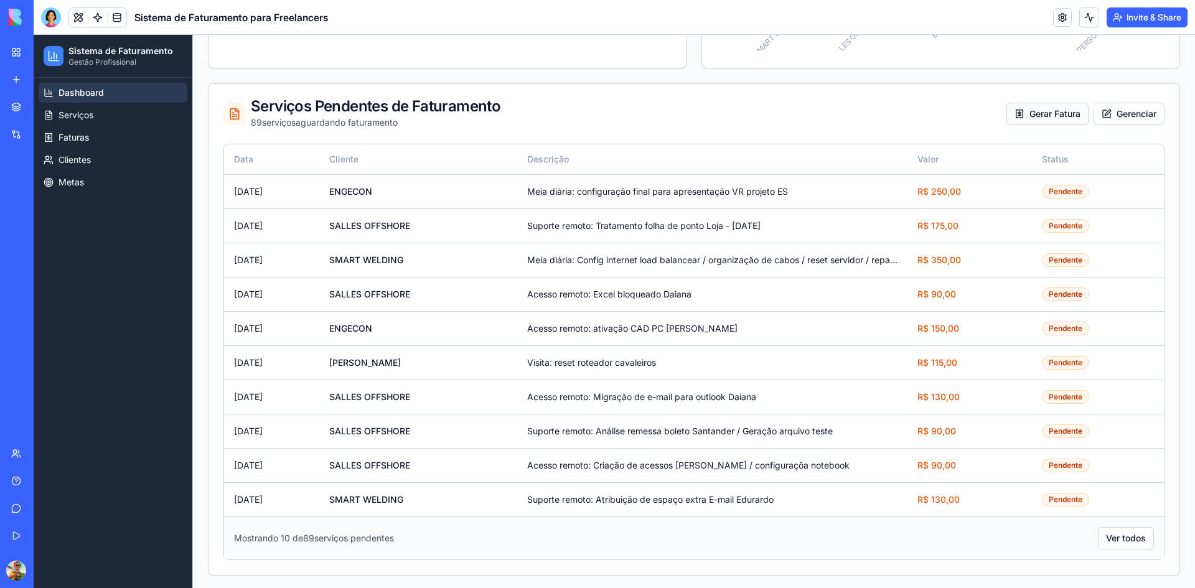
click at [1065, 108] on button "Gerar Fatura" at bounding box center [1047, 114] width 82 height 22
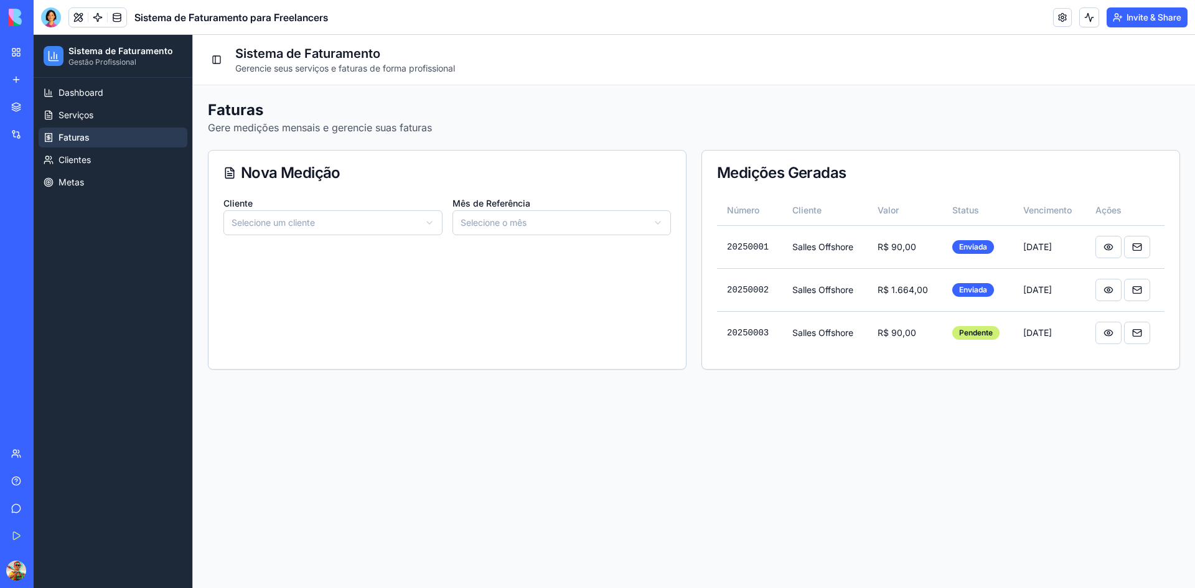
click at [401, 220] on html "Sistema de Faturamento Gestão Profissional Dashboard Serviços Faturas Clientes …" at bounding box center [614, 311] width 1161 height 553
click at [499, 227] on html "Sistema de Faturamento Gestão Profissional Dashboard Serviços Faturas Clientes …" at bounding box center [614, 311] width 1161 height 553
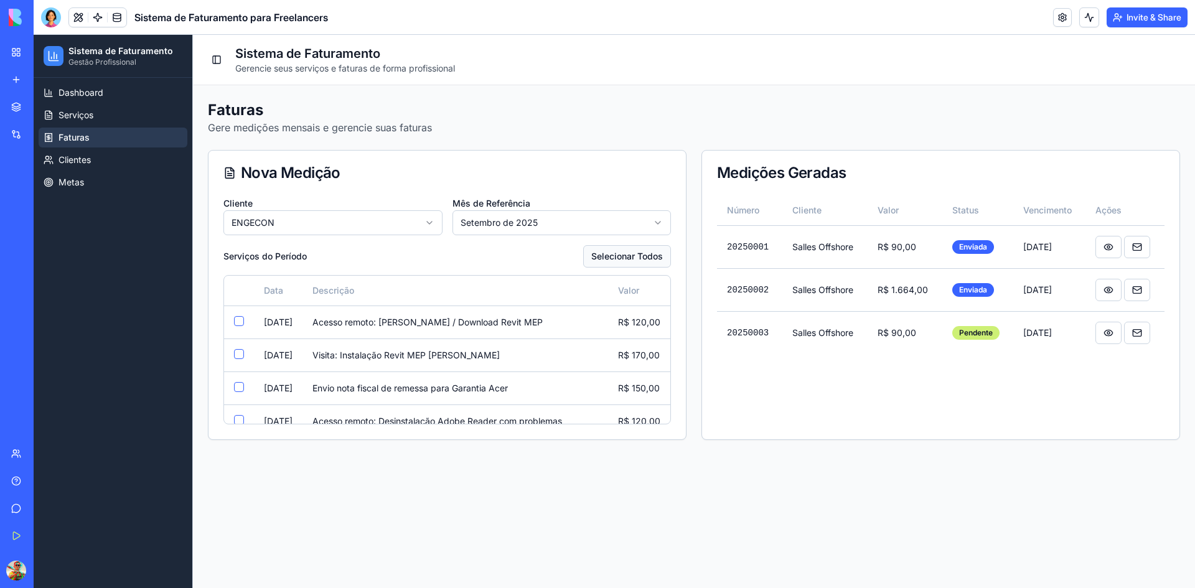
click at [629, 253] on button "Selecionar Todos" at bounding box center [627, 256] width 88 height 22
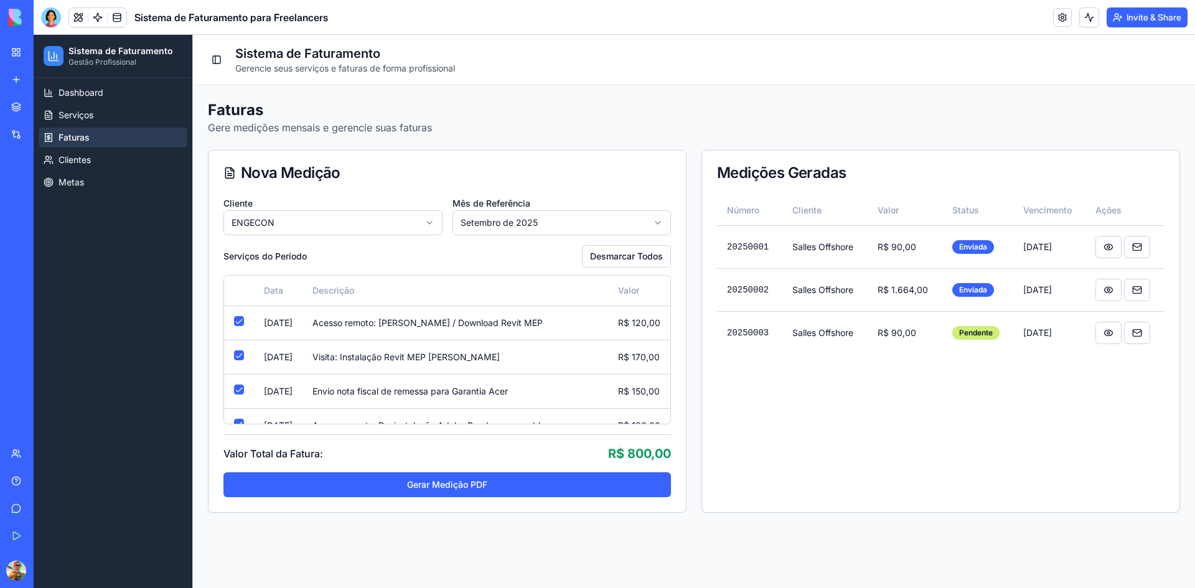
click at [491, 491] on button "Gerar Medição PDF" at bounding box center [446, 484] width 447 height 25
click at [82, 95] on span "Dashboard" at bounding box center [81, 93] width 45 height 12
